Goal: Task Accomplishment & Management: Manage account settings

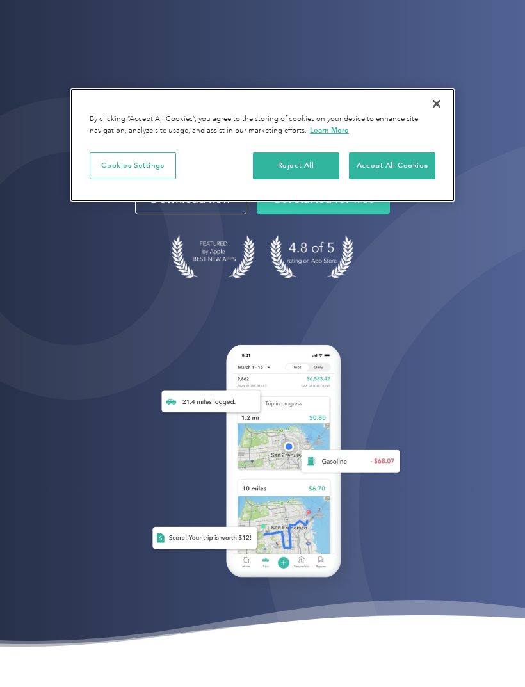
click at [434, 97] on button "Close" at bounding box center [436, 104] width 28 height 28
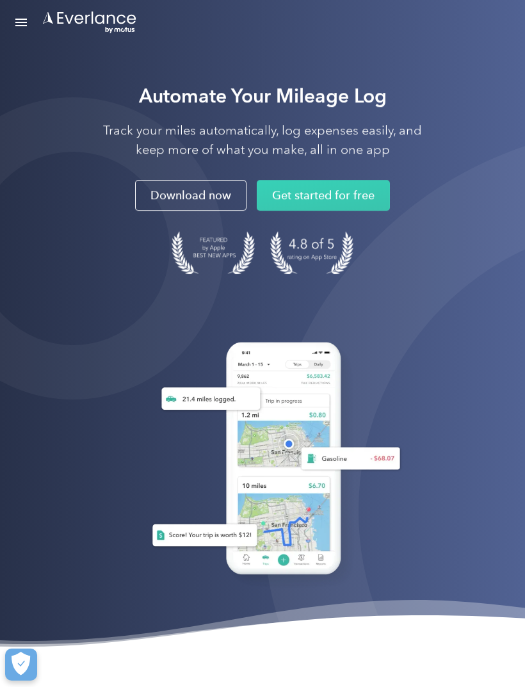
click at [27, 28] on link "Open Menu" at bounding box center [21, 22] width 22 height 24
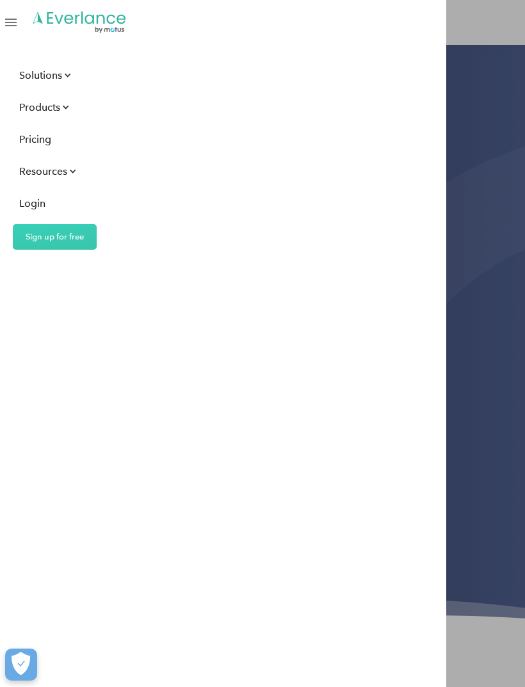
click at [31, 204] on div "Login" at bounding box center [32, 203] width 26 height 16
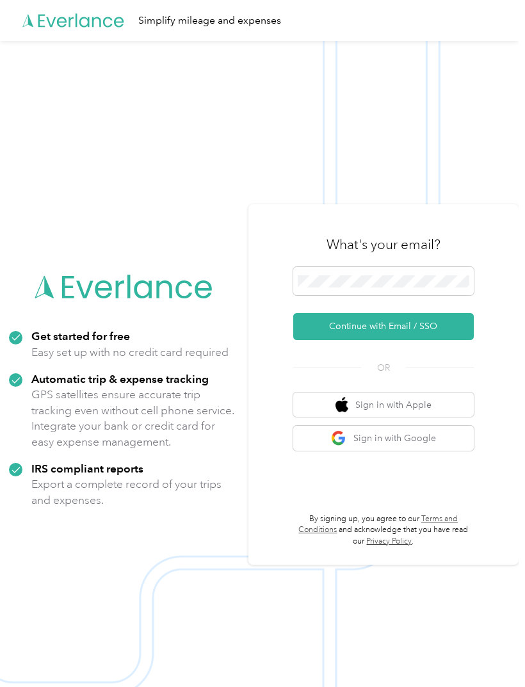
click at [432, 292] on span at bounding box center [383, 281] width 180 height 28
click at [450, 340] on button "Continue with Email / SSO" at bounding box center [383, 326] width 180 height 27
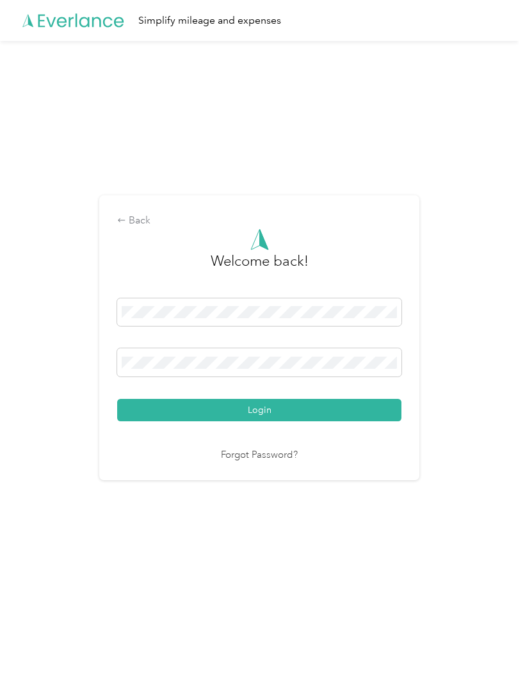
click at [353, 421] on button "Login" at bounding box center [259, 410] width 284 height 22
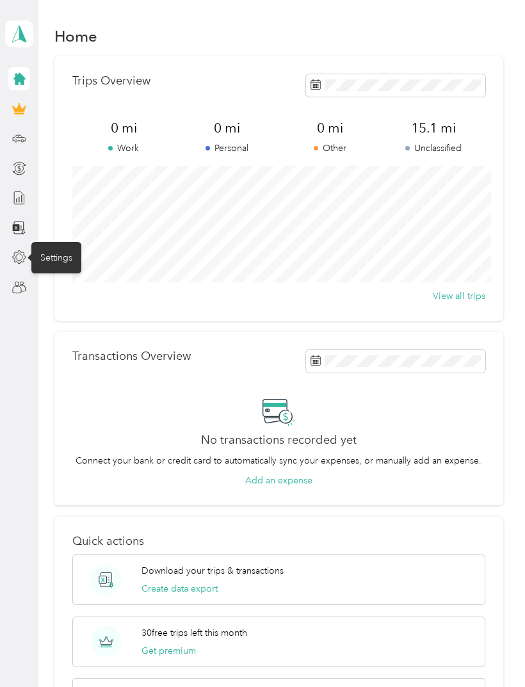
click at [14, 260] on icon at bounding box center [19, 257] width 14 height 14
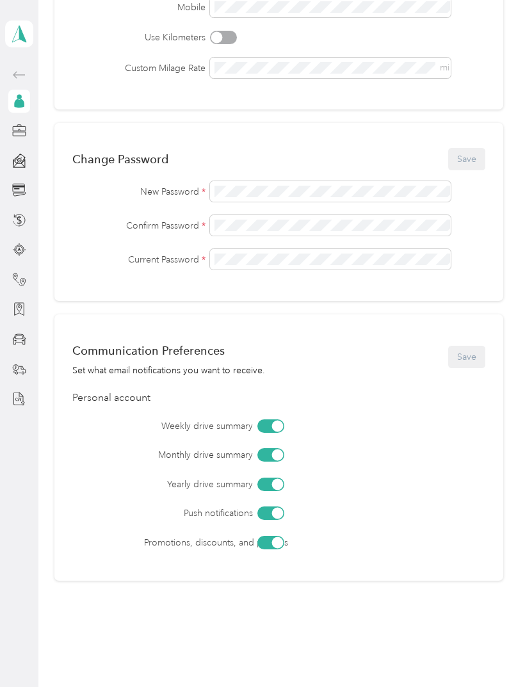
scroll to position [257, 0]
click at [8, 344] on div at bounding box center [19, 339] width 22 height 23
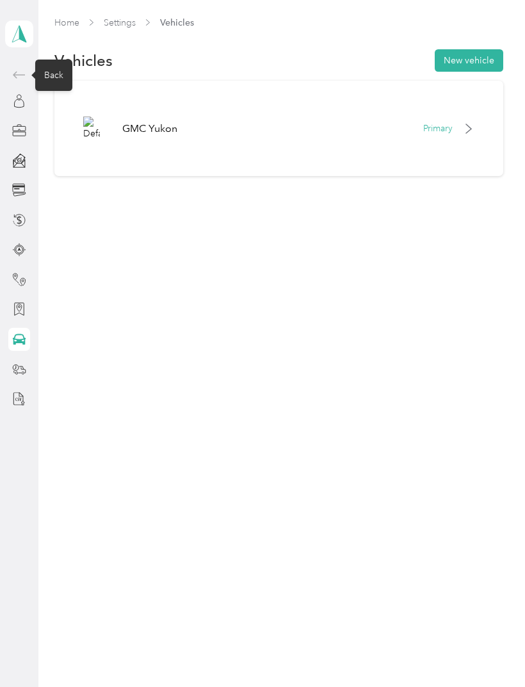
click at [15, 74] on icon at bounding box center [19, 74] width 12 height 7
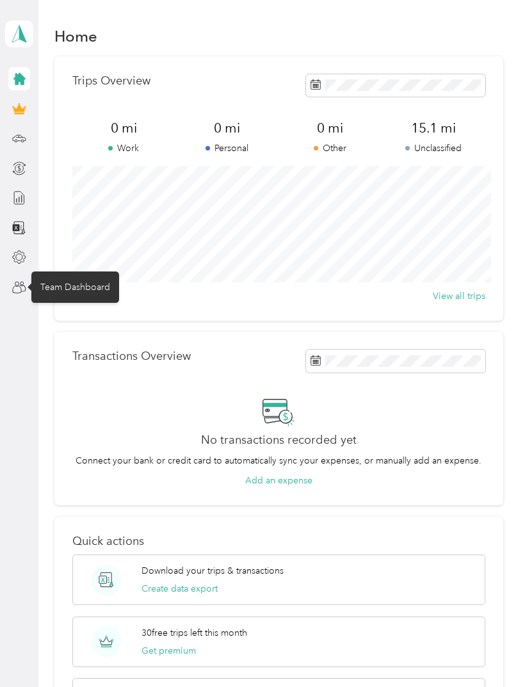
click at [15, 285] on icon at bounding box center [19, 287] width 14 height 14
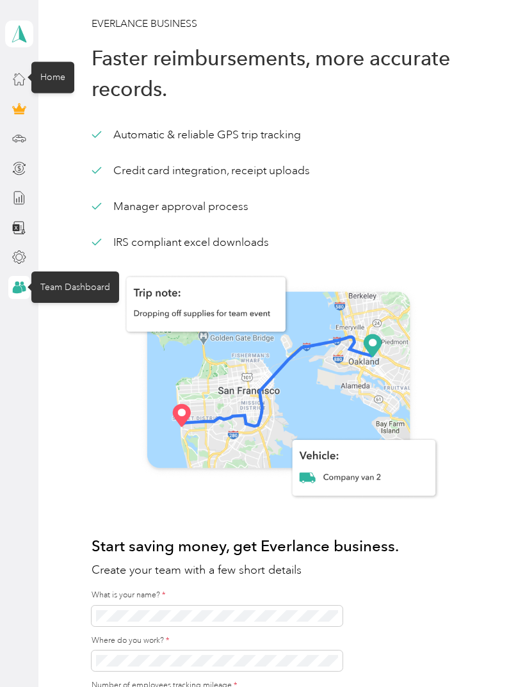
click at [23, 79] on icon at bounding box center [19, 79] width 14 height 14
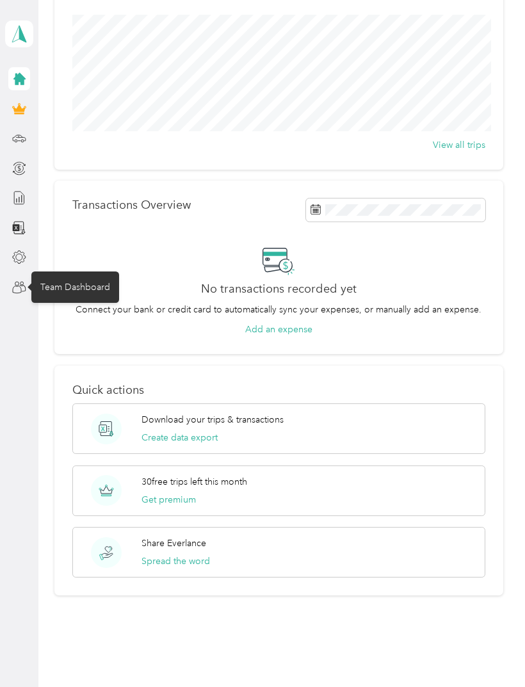
click at [22, 83] on icon at bounding box center [19, 79] width 12 height 12
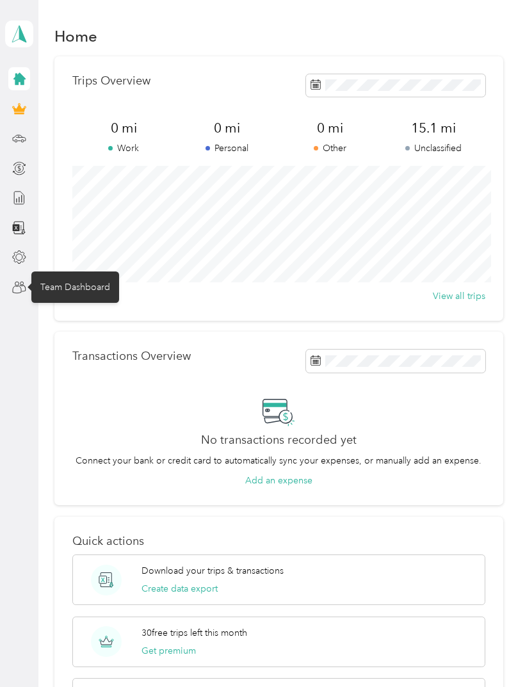
click at [20, 33] on polygon at bounding box center [22, 33] width 7 height 17
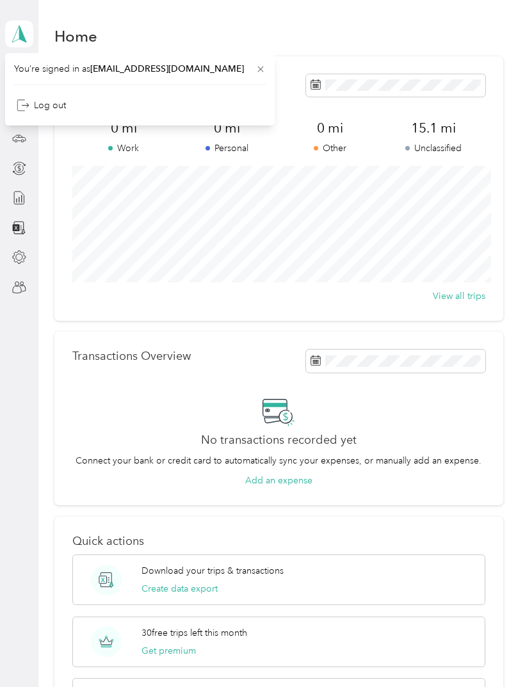
click at [13, 349] on aside "[EMAIL_ADDRESS][DOMAIN_NAME] Personal dashboard" at bounding box center [19, 343] width 38 height 687
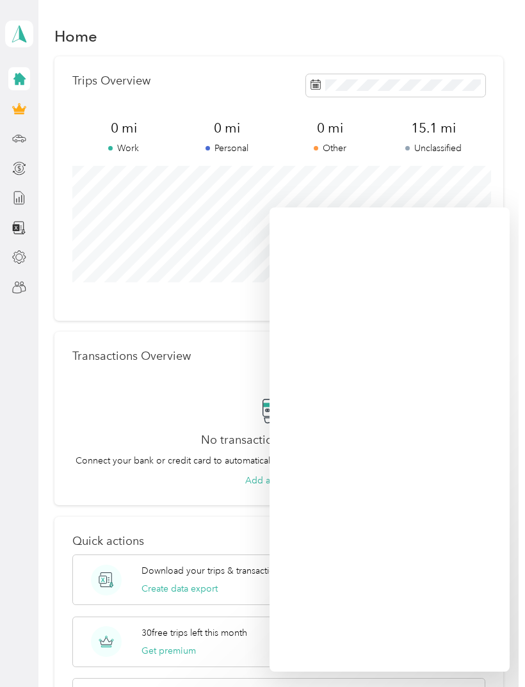
click at [465, 158] on div "Trips Overview 0 mi Work 0 mi Personal 0 mi Other 15.1 mi Unclassified View all…" at bounding box center [278, 188] width 449 height 264
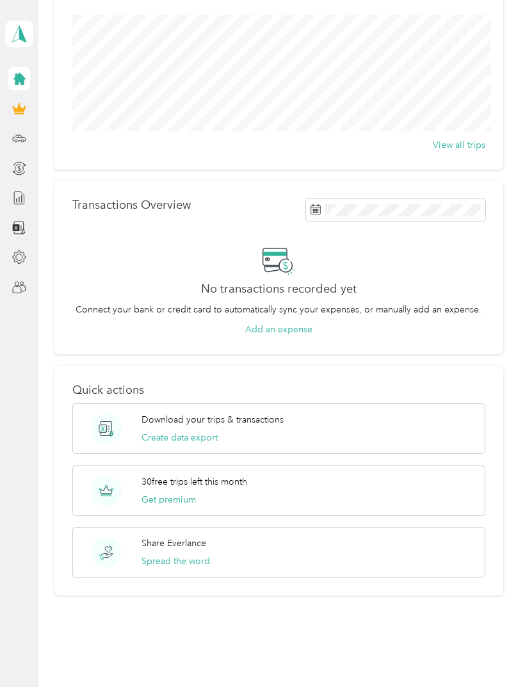
scroll to position [151, 0]
click at [17, 292] on icon at bounding box center [17, 288] width 8 height 7
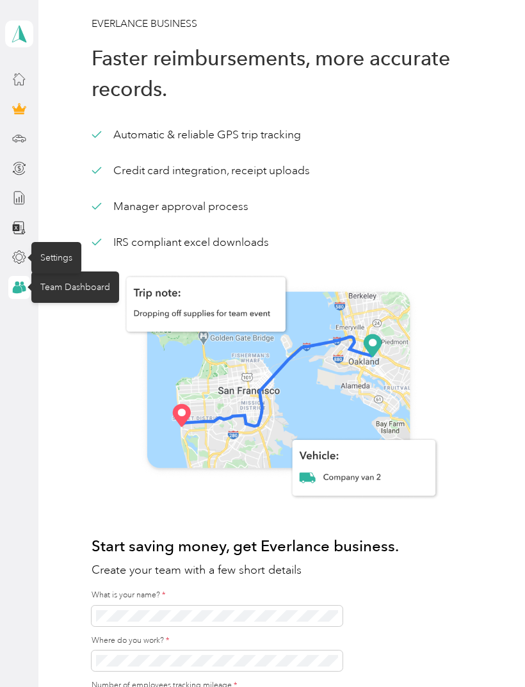
click at [24, 260] on icon at bounding box center [19, 257] width 14 height 14
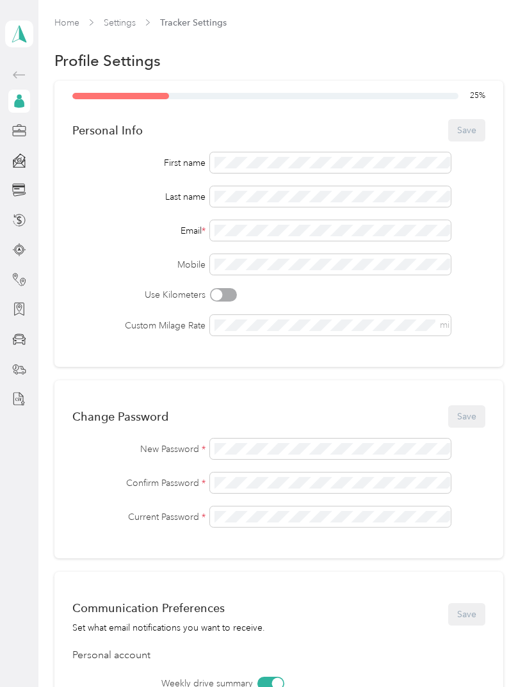
click at [23, 134] on icon at bounding box center [19, 130] width 14 height 14
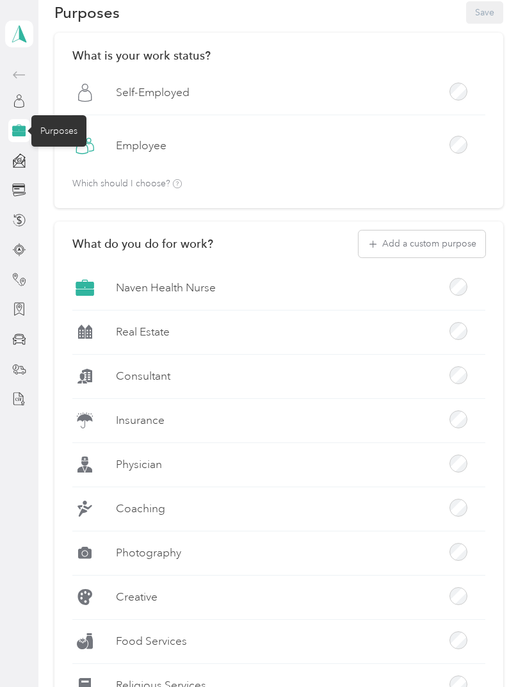
scroll to position [47, 0]
click at [250, 298] on div "Naven Health Nurse" at bounding box center [278, 293] width 413 height 35
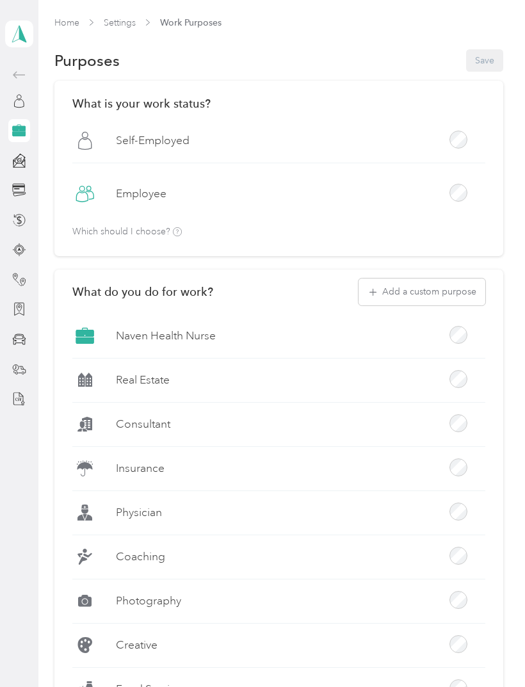
scroll to position [0, 0]
click at [20, 165] on icon at bounding box center [19, 161] width 14 height 14
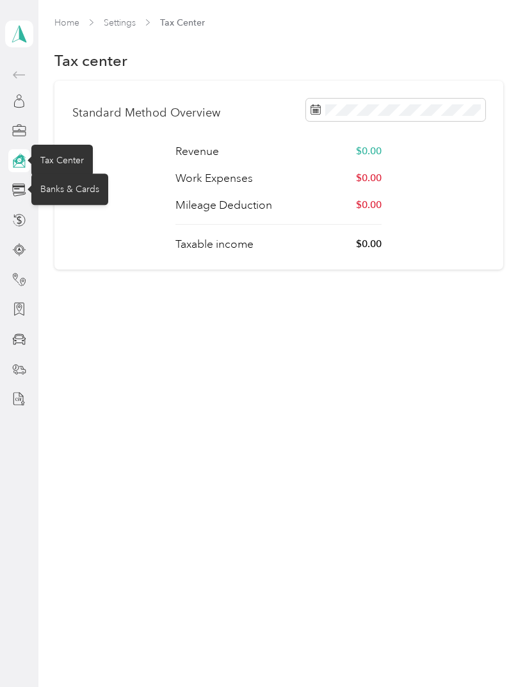
click at [22, 185] on icon at bounding box center [19, 190] width 14 height 14
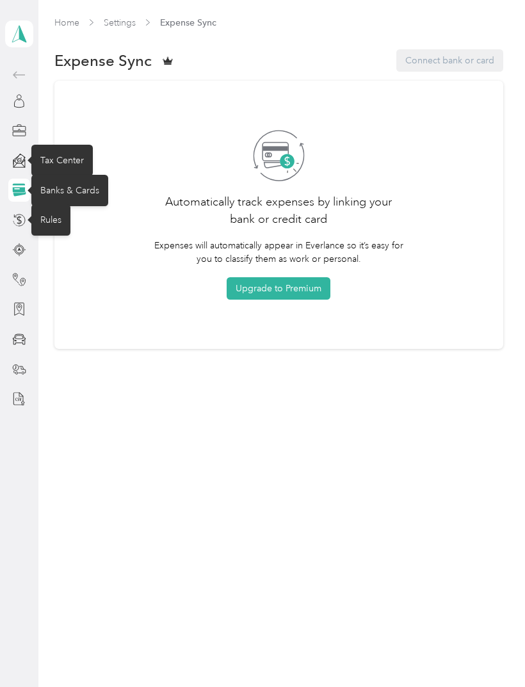
click at [26, 223] on icon at bounding box center [19, 220] width 14 height 14
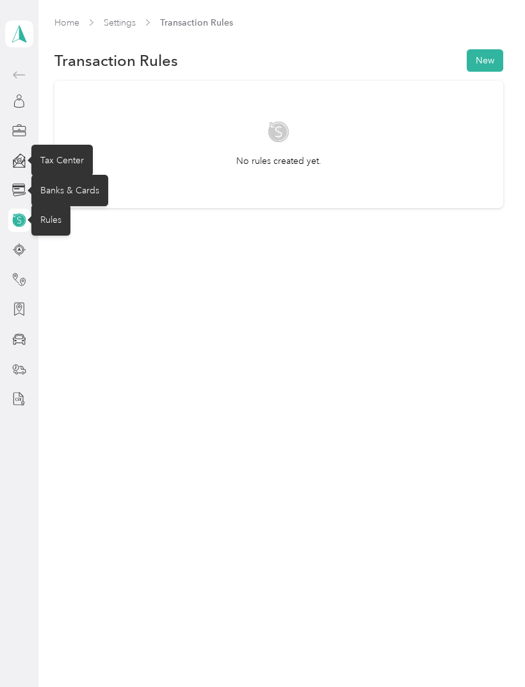
click at [15, 252] on icon at bounding box center [19, 250] width 14 height 14
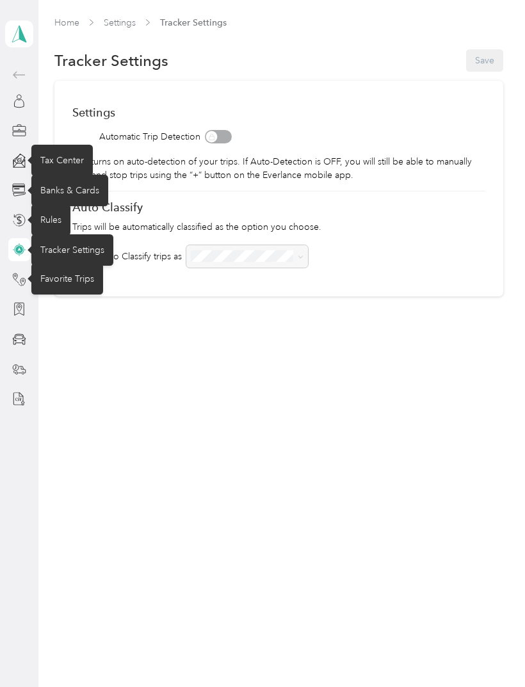
click at [23, 288] on div at bounding box center [19, 279] width 22 height 23
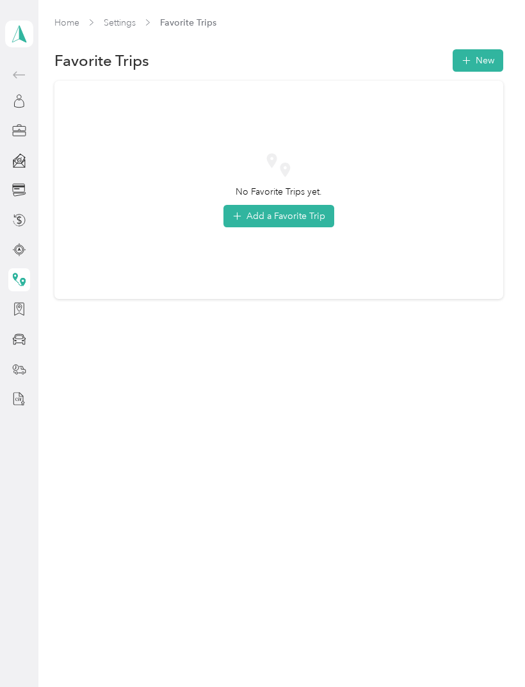
click at [10, 318] on div at bounding box center [19, 309] width 22 height 23
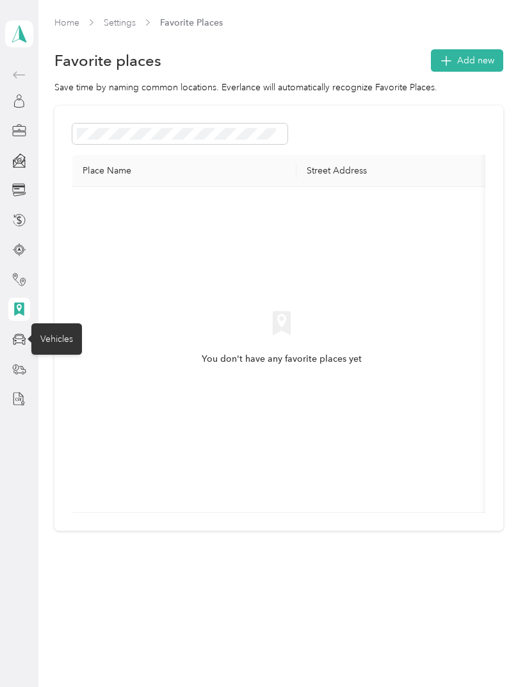
click at [15, 336] on icon at bounding box center [19, 339] width 14 height 14
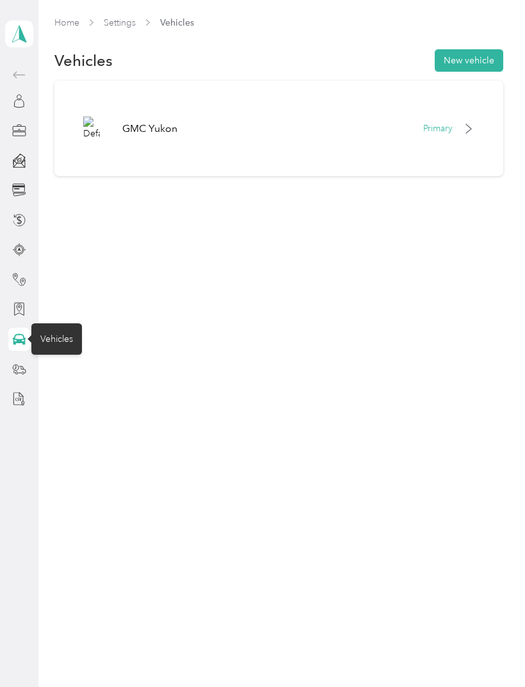
click at [450, 147] on div "GMC Yukon Primary" at bounding box center [278, 129] width 413 height 60
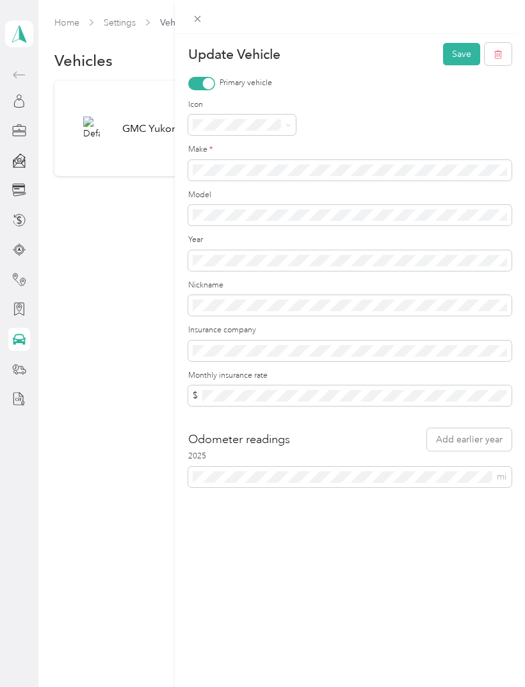
click at [88, 296] on div "Update Vehicle Save Primary vehicle Icon Make * Model Year Nickname Insurance c…" at bounding box center [262, 343] width 525 height 687
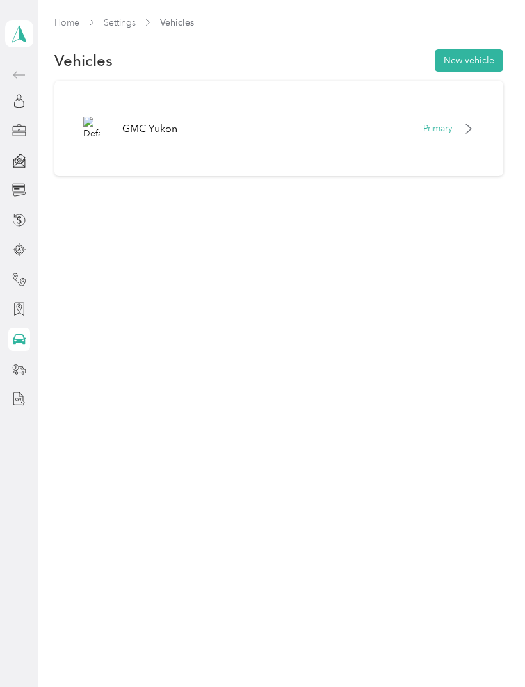
click at [70, 24] on link "Home" at bounding box center [66, 22] width 25 height 11
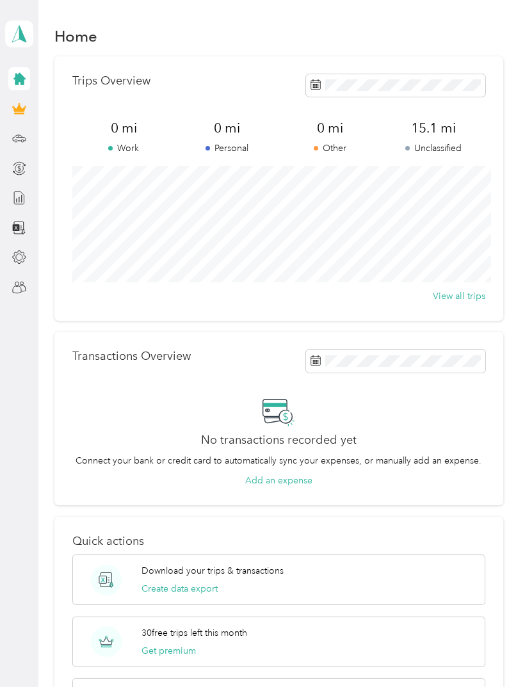
click at [29, 197] on div at bounding box center [19, 197] width 22 height 23
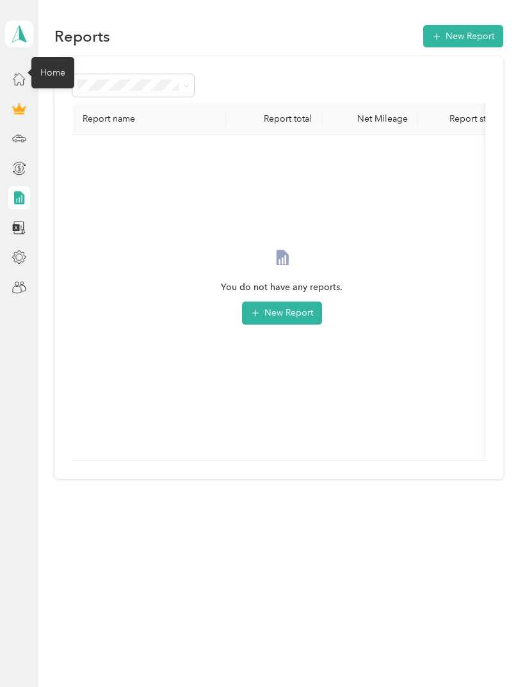
click at [20, 81] on icon at bounding box center [19, 79] width 14 height 14
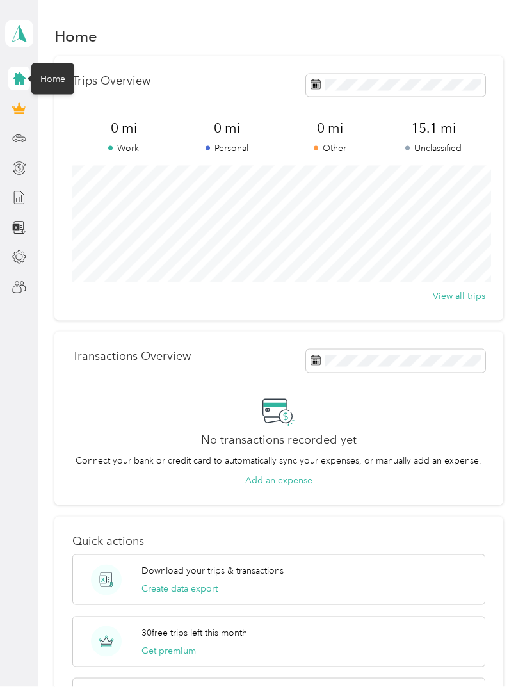
click at [22, 33] on polygon at bounding box center [22, 33] width 7 height 17
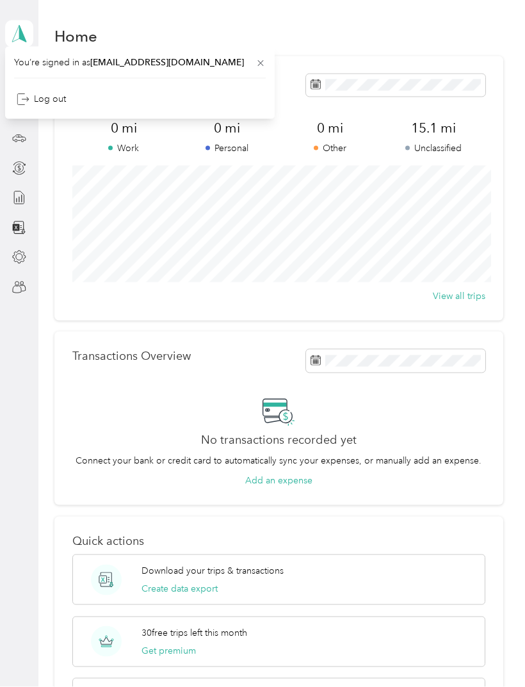
scroll to position [4, 0]
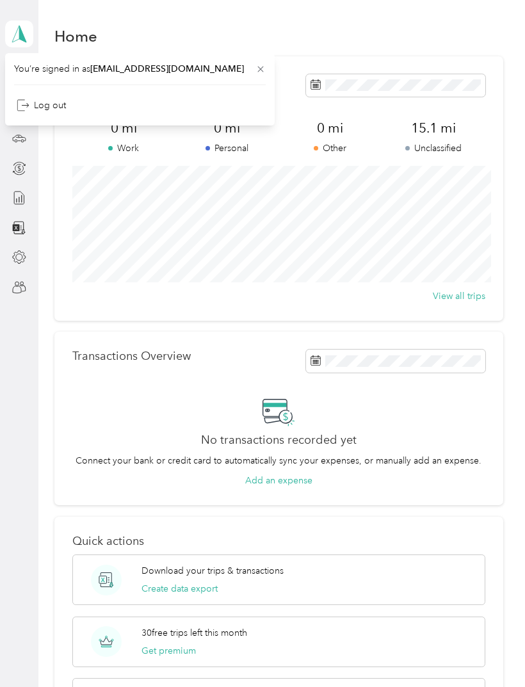
click at [495, 33] on div "Home" at bounding box center [278, 35] width 449 height 27
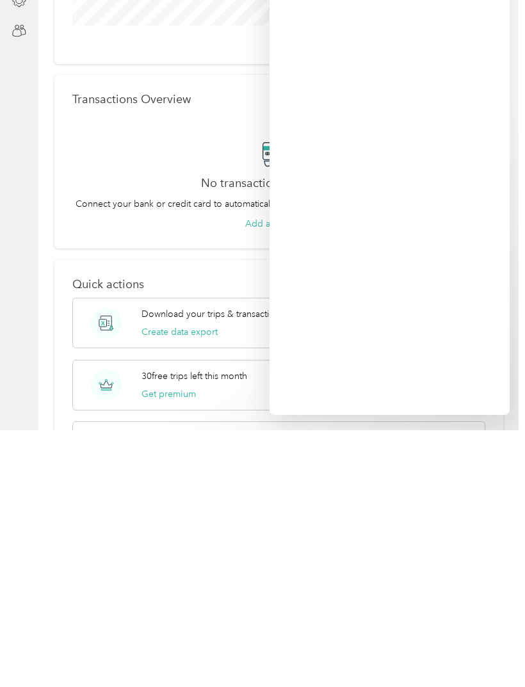
scroll to position [41, 0]
